Goal: Task Accomplishment & Management: Manage account settings

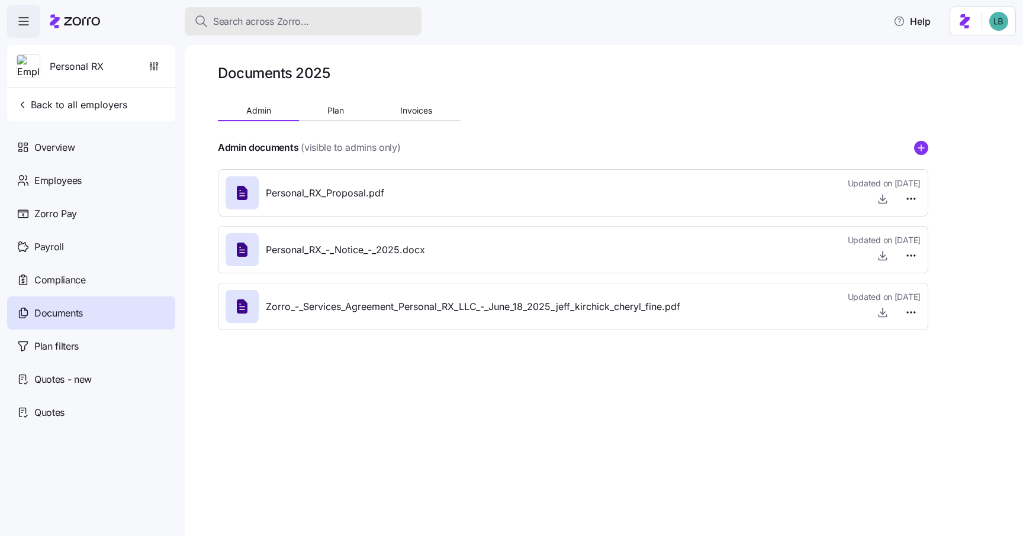
click at [230, 26] on span "Search across Zorro..." at bounding box center [261, 21] width 96 height 15
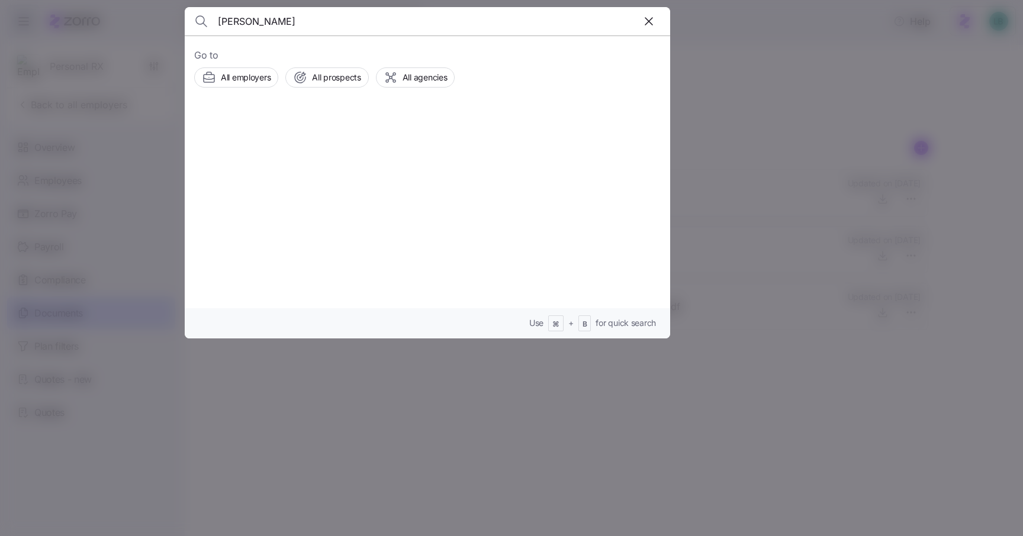
type input "[PERSON_NAME]"
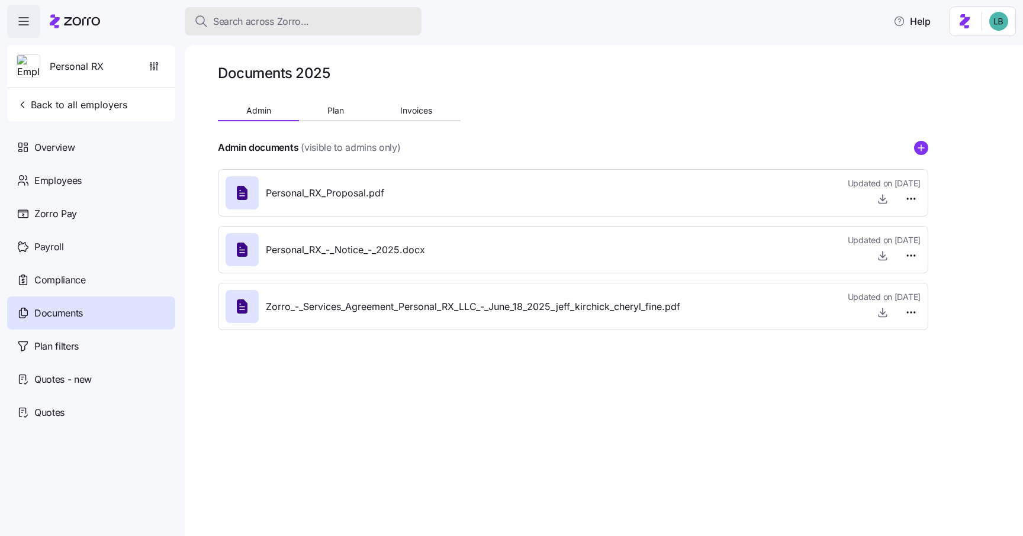
click at [234, 20] on span "Search across Zorro..." at bounding box center [261, 21] width 96 height 15
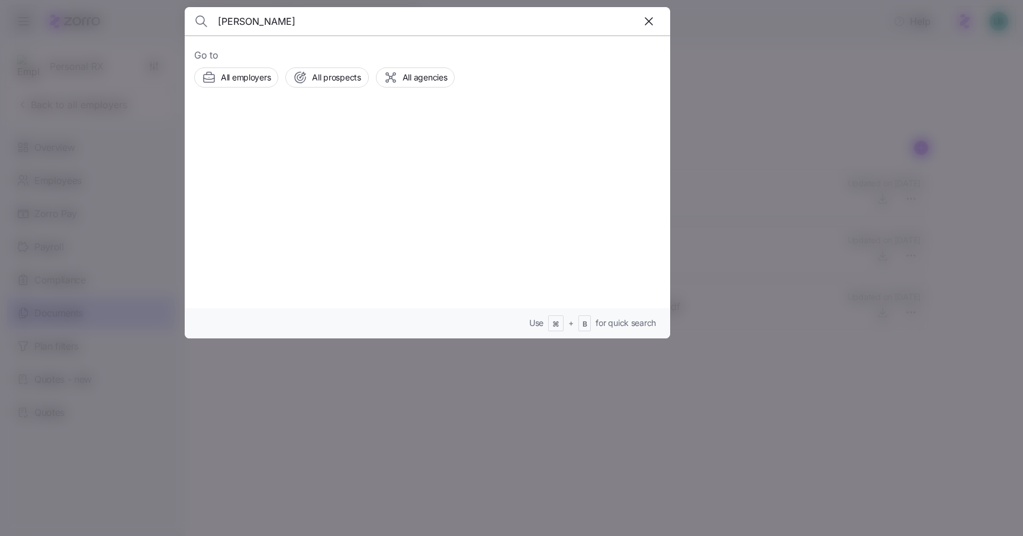
type input "[PERSON_NAME]"
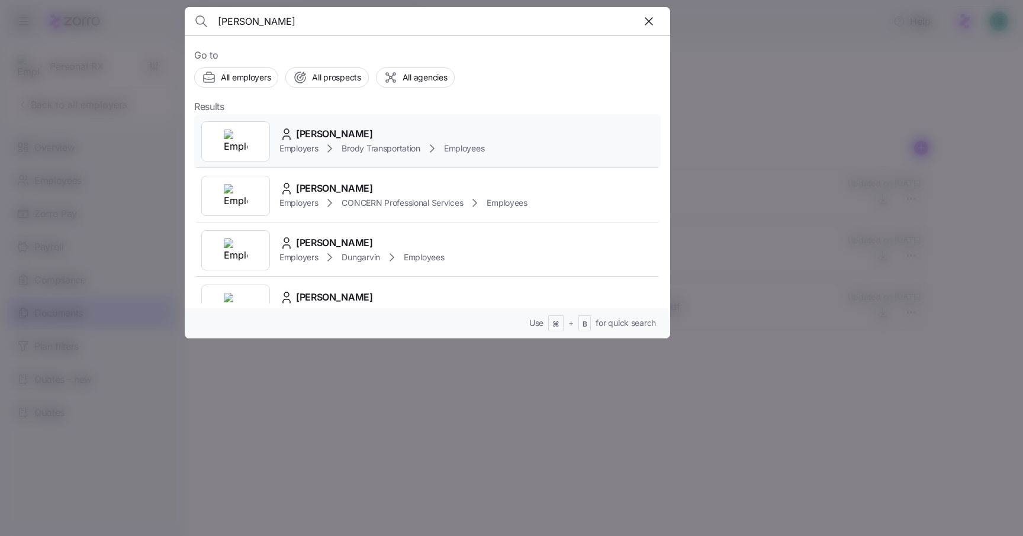
click at [319, 134] on span "[PERSON_NAME]" at bounding box center [334, 134] width 77 height 15
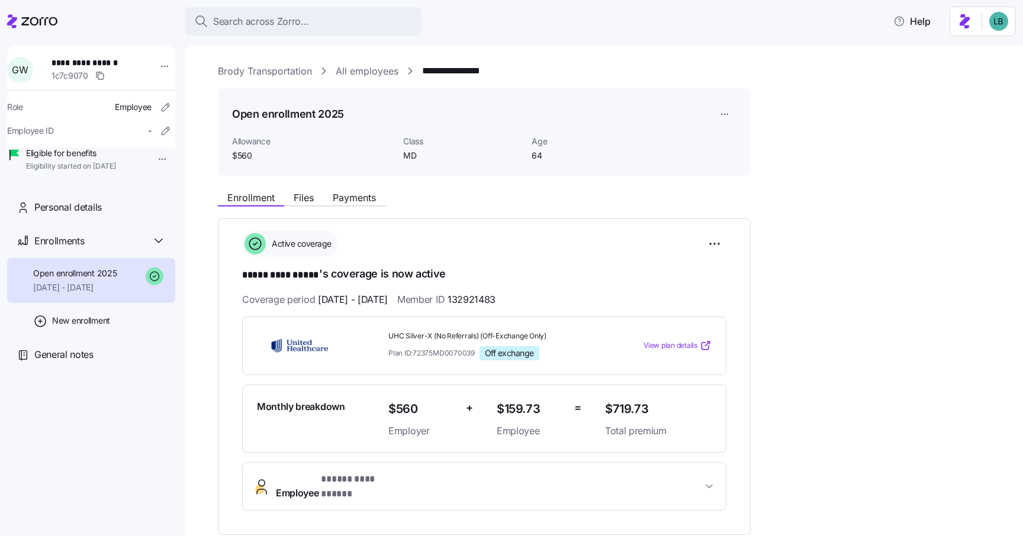
click at [333, 483] on span "**********" at bounding box center [362, 480] width 82 height 15
click at [258, 75] on link "Brody Transportation" at bounding box center [265, 71] width 94 height 15
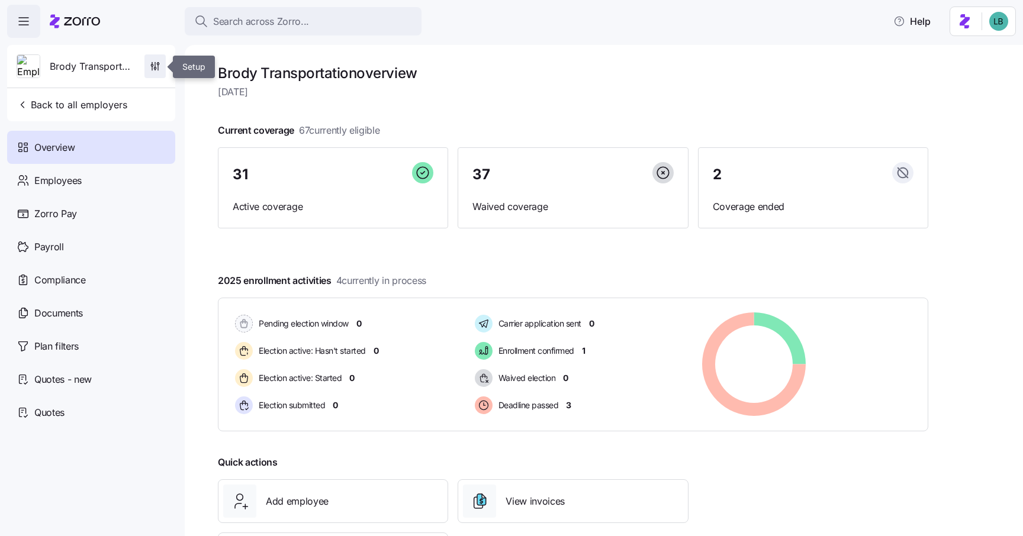
click at [158, 70] on icon "button" at bounding box center [155, 66] width 12 height 12
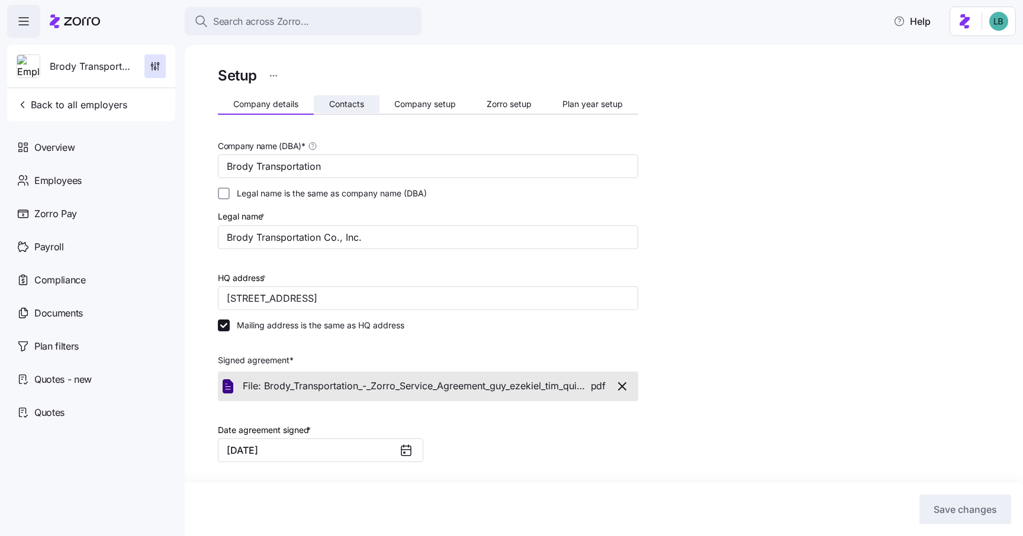
click at [341, 105] on span "Contacts" at bounding box center [346, 104] width 35 height 8
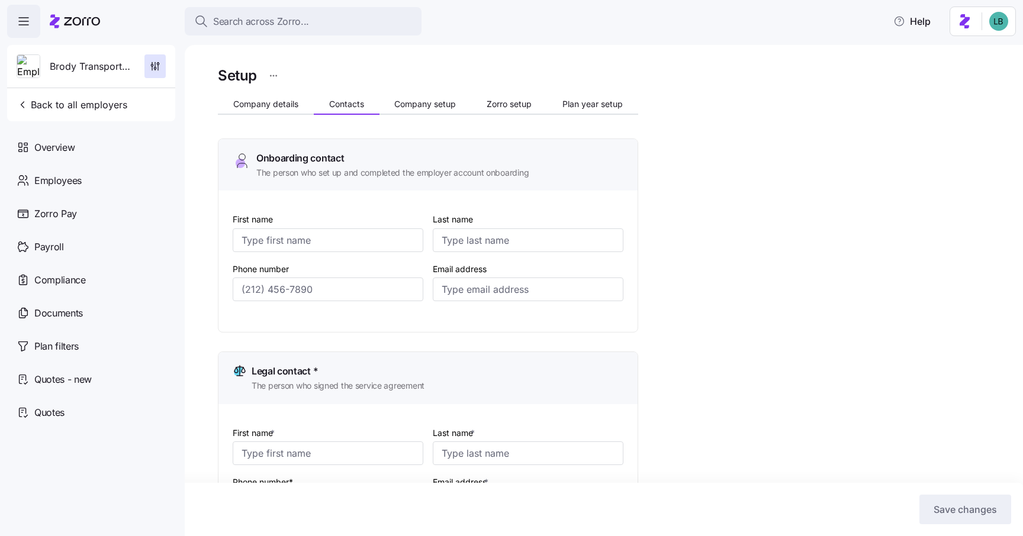
type input "Timothy"
type input "Quigg"
type input "tquigg@brodytrans.com"
type input "Timothy"
type input "Quigg"
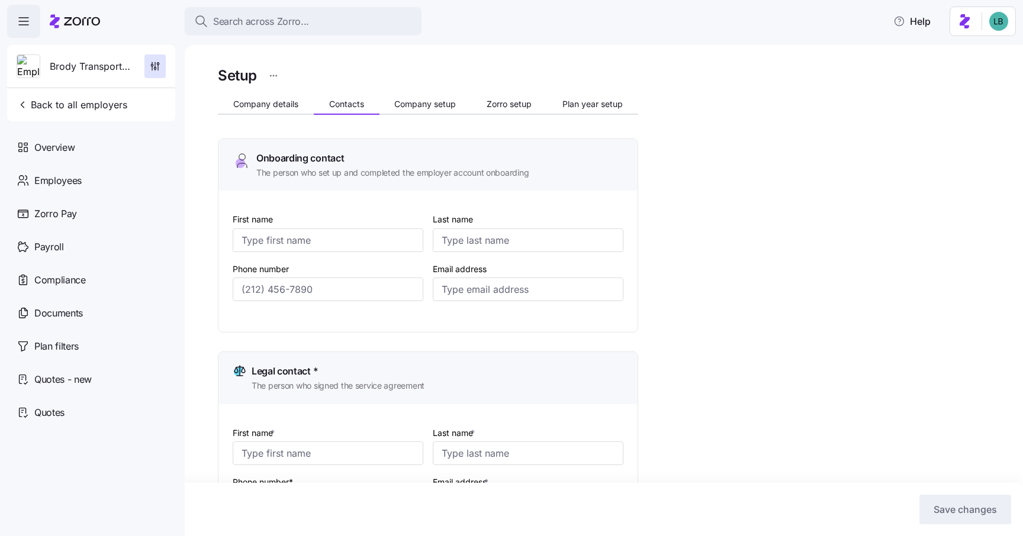
type input "tquigg@brodytrans.com"
type input "Timothy"
type input "Quigg"
type input "tquigg@brodytrans.com"
type input "Tim"
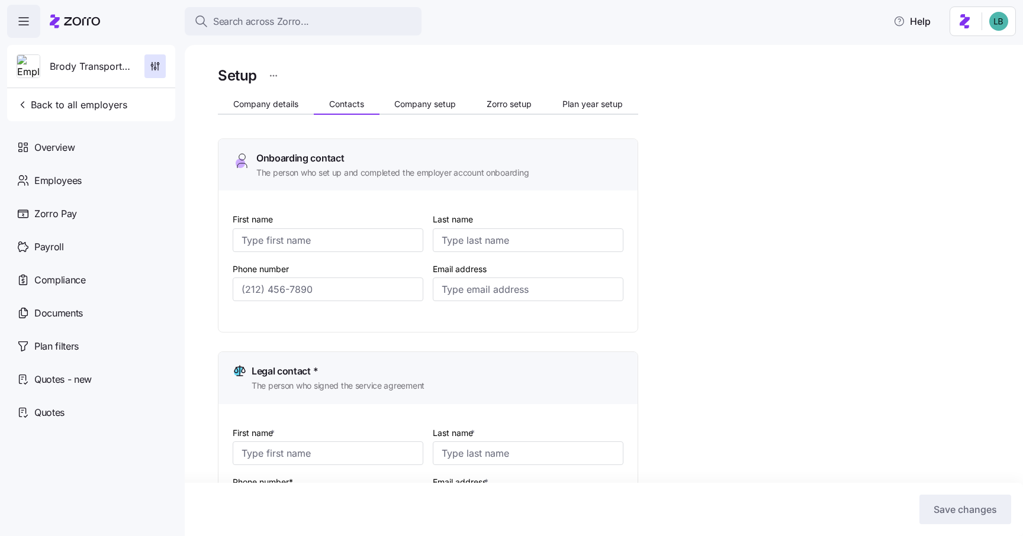
type input "Quigg"
type input "tquigg@brodytrans.com"
type input "(410) 947-7000"
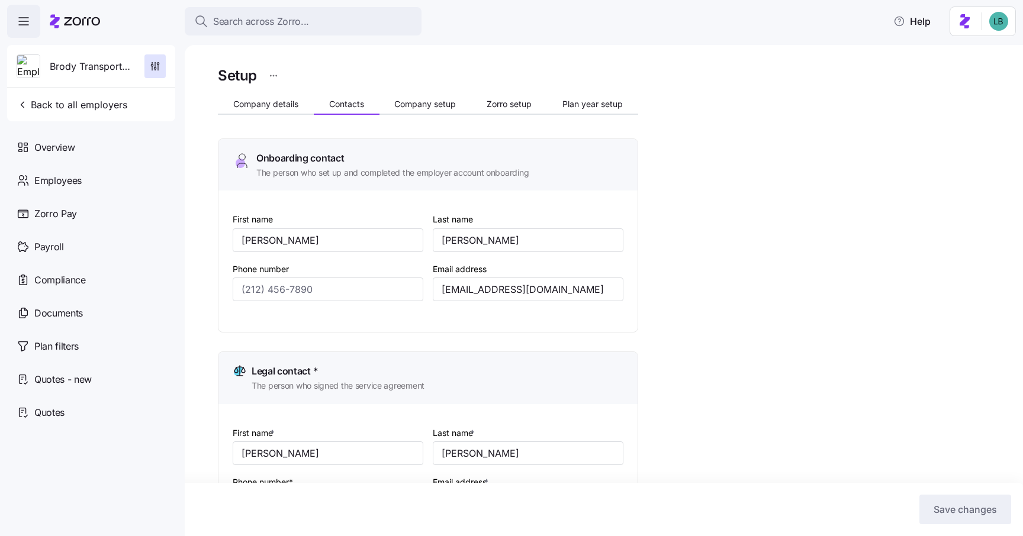
type input "(410) 826-5986"
click at [54, 216] on span "Zorro Pay" at bounding box center [55, 214] width 43 height 15
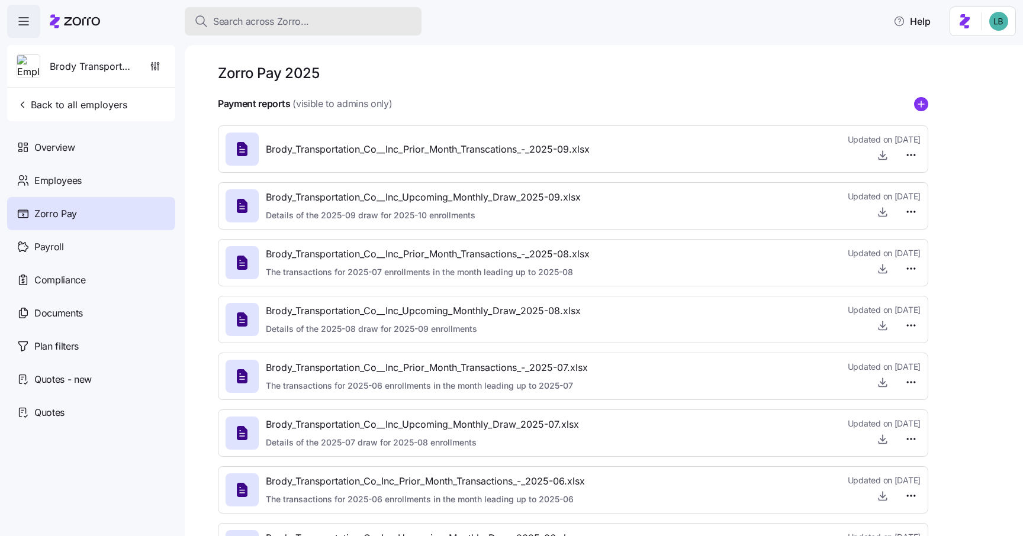
click at [242, 24] on span "Search across Zorro..." at bounding box center [261, 21] width 96 height 15
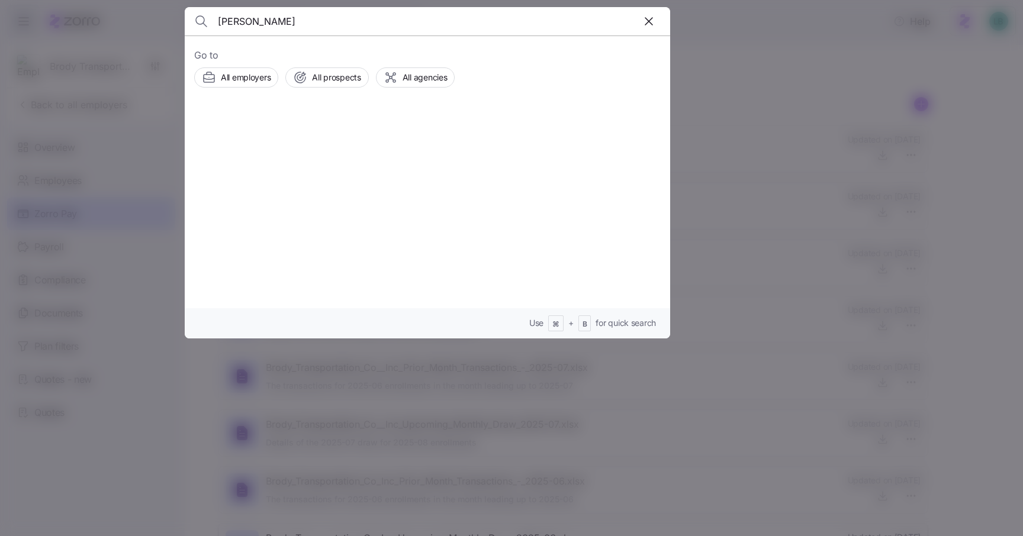
type input "Glenn Wildberger"
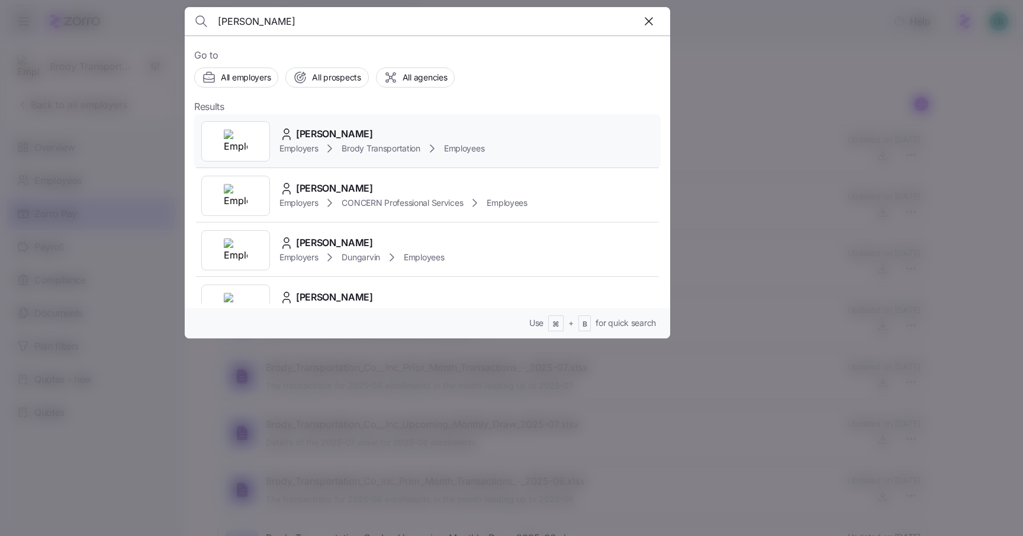
click at [330, 136] on span "Glenn Wildberger" at bounding box center [334, 134] width 77 height 15
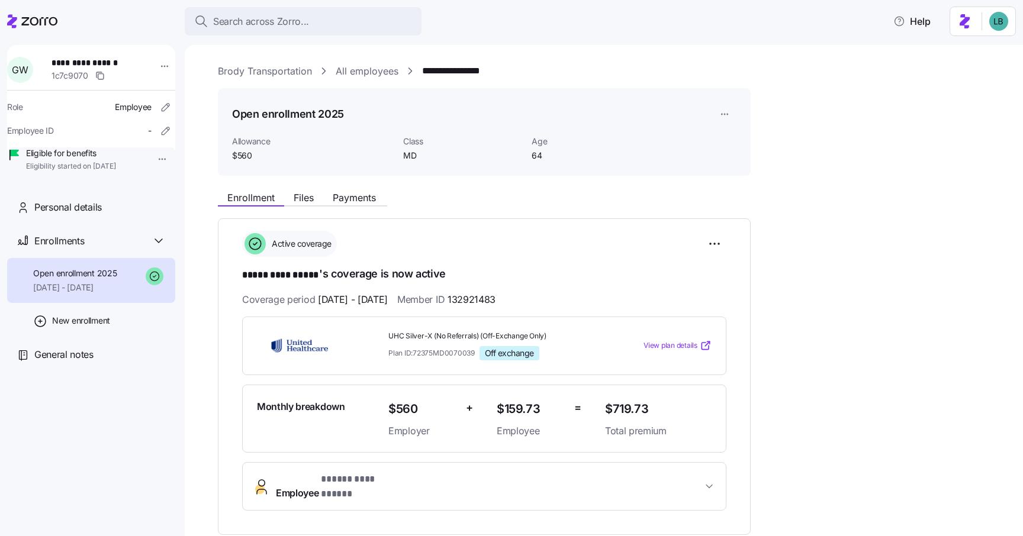
scroll to position [6, 0]
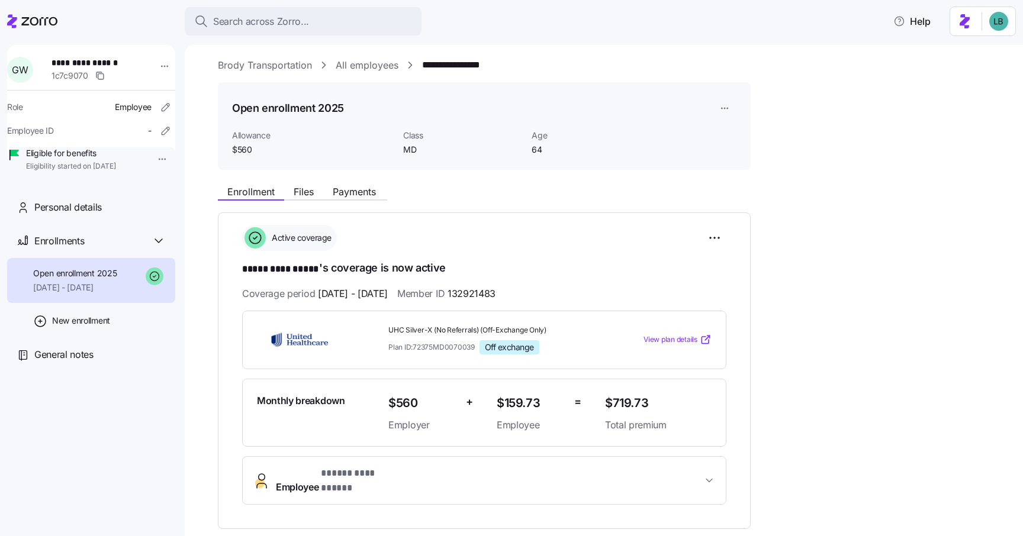
click at [277, 68] on link "Brody Transportation" at bounding box center [265, 65] width 94 height 15
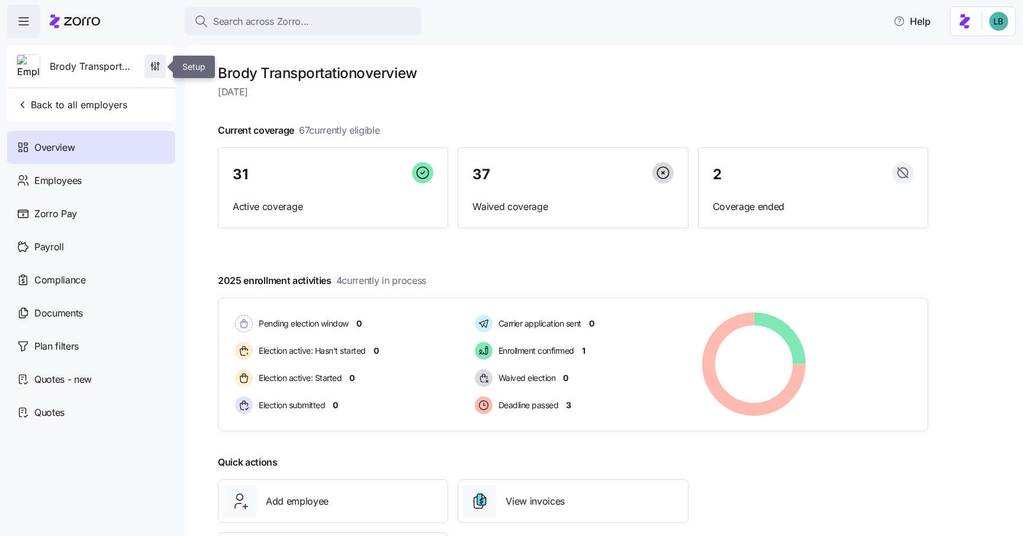
click at [155, 63] on icon "button" at bounding box center [155, 64] width 0 height 5
